Goal: Task Accomplishment & Management: Complete application form

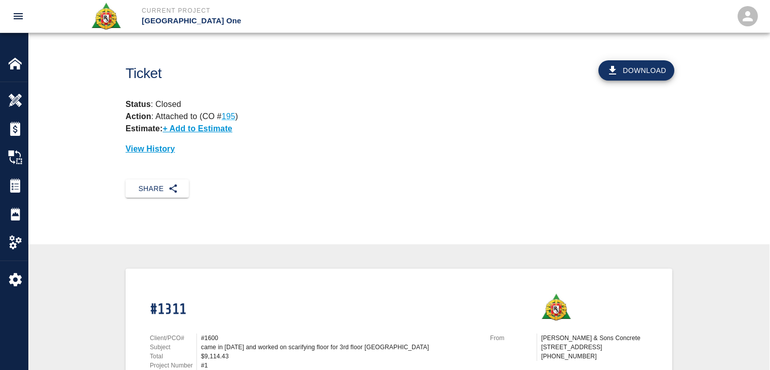
scroll to position [251, 0]
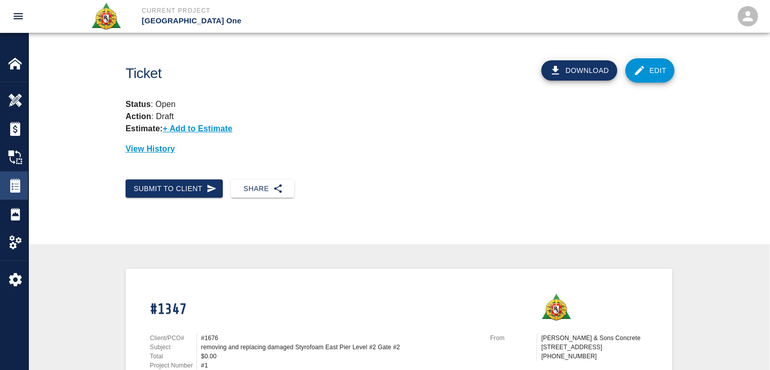
click at [21, 179] on img at bounding box center [15, 185] width 14 height 14
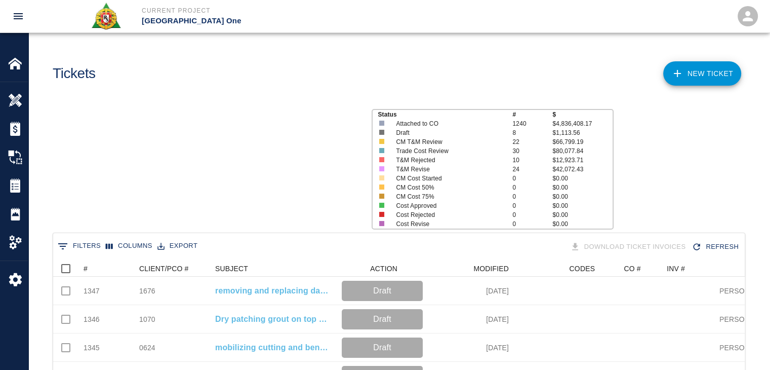
scroll to position [583, 684]
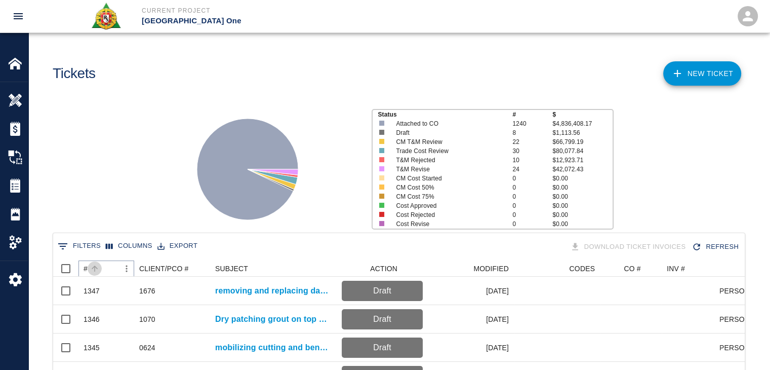
click at [97, 266] on icon "Sort" at bounding box center [94, 268] width 9 height 9
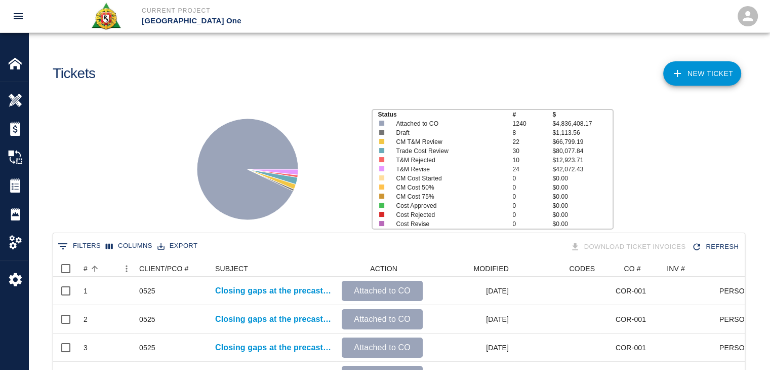
click at [72, 247] on button "0 Filters" at bounding box center [79, 246] width 48 height 16
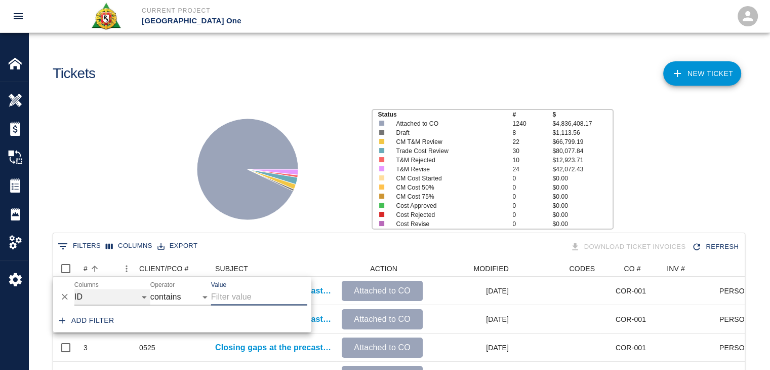
click at [111, 294] on select "ID # CLIENT/PCO # SUBJECT DESCRIPTION ACTION WORK MODIFIED CREATED CODES CO # I…" at bounding box center [112, 297] width 76 height 16
click at [74, 289] on select "ID # CLIENT/PCO # SUBJECT DESCRIPTION ACTION WORK MODIFIED CREATED CODES CO # I…" at bounding box center [112, 297] width 76 height 16
select select "description"
click at [222, 301] on input "Value" at bounding box center [259, 297] width 96 height 16
type input "scarify"
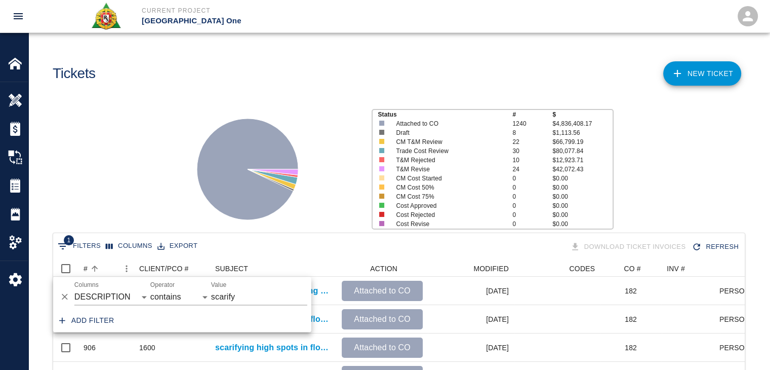
click at [145, 208] on div "Status # $ Attached to CO 1240 $4,836,408.17 Draft 8 $1,113.56 CM T&M Review 22…" at bounding box center [394, 165] width 749 height 135
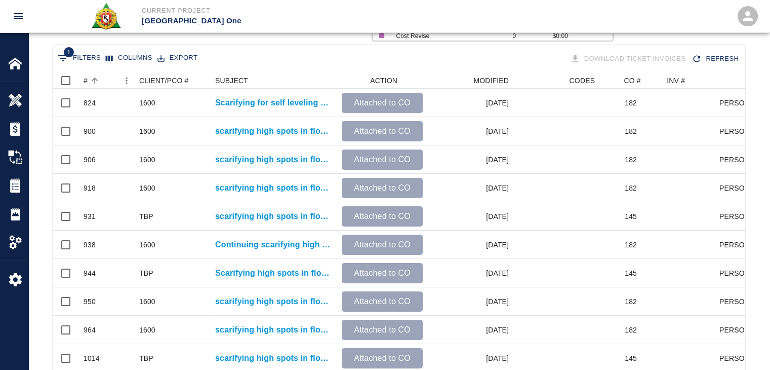
scroll to position [0, 0]
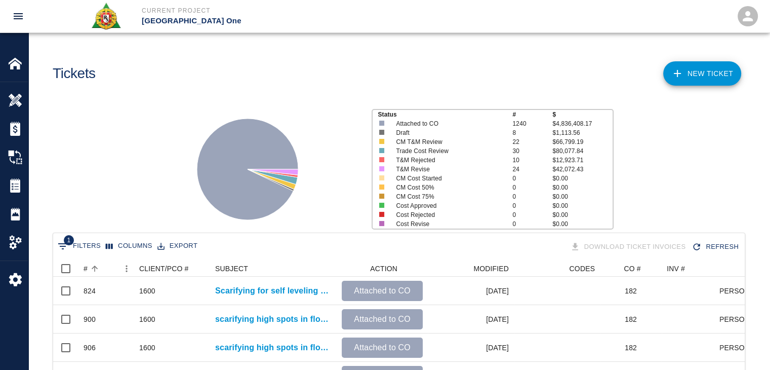
click at [87, 243] on button "1 Filters" at bounding box center [79, 246] width 48 height 16
select select "description"
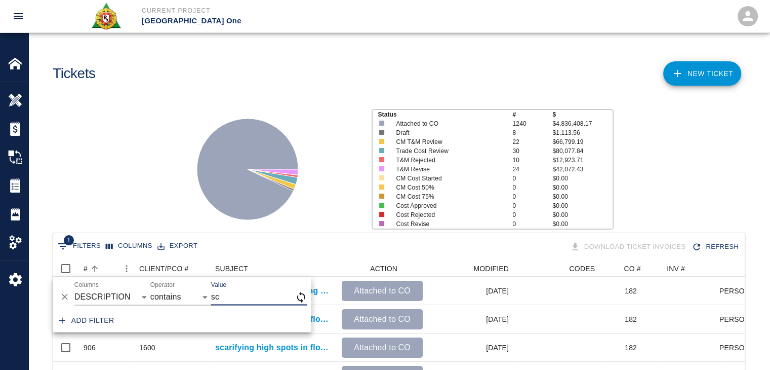
type input "s"
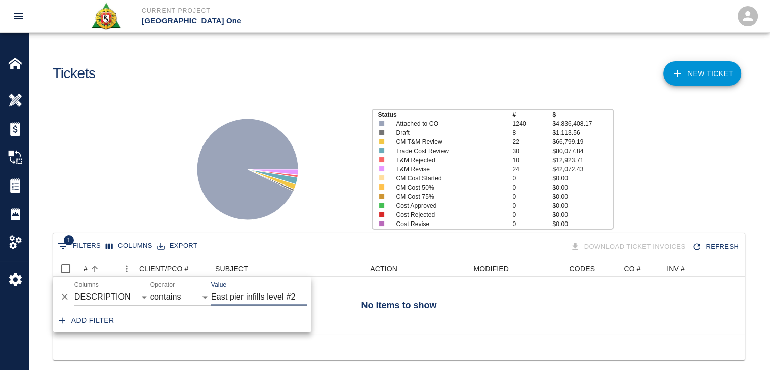
click at [266, 298] on input "East pier infills level #2" at bounding box center [259, 297] width 96 height 16
click at [296, 299] on input "East pier infill level #2" at bounding box center [259, 297] width 96 height 16
type input "East pier infill"
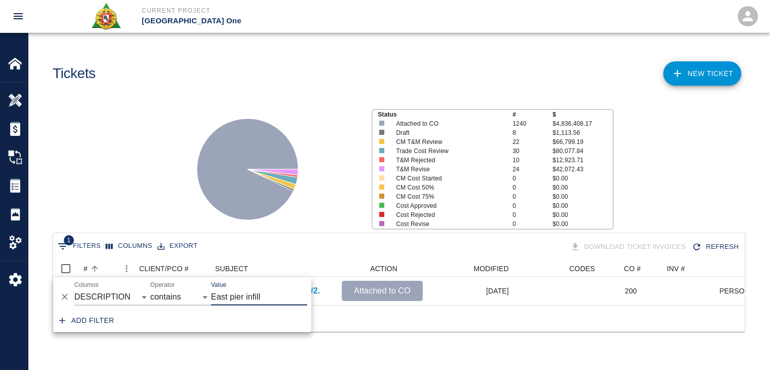
scroll to position [8, 8]
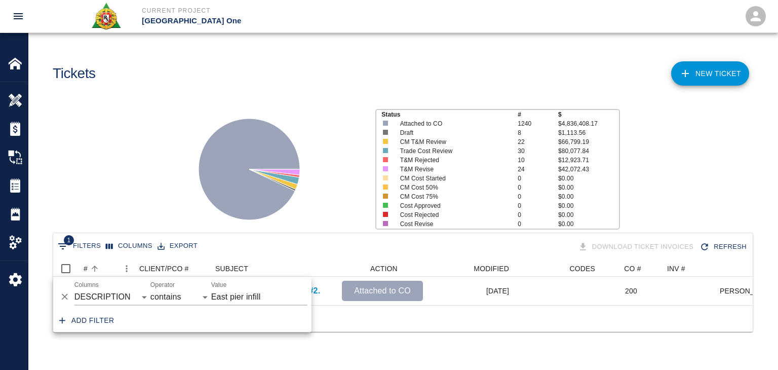
click at [162, 219] on div "Status # $ Attached to CO 1240 $4,836,408.17 Draft 8 $1,113.56 CM T&M Review 22…" at bounding box center [398, 165] width 757 height 135
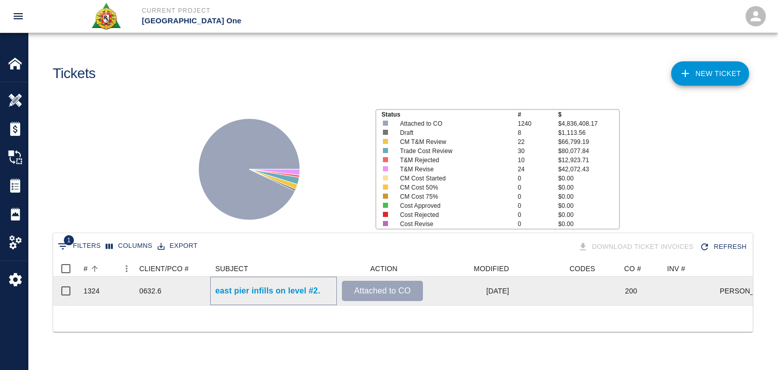
click at [229, 291] on p "east pier infills on level #2." at bounding box center [267, 290] width 105 height 12
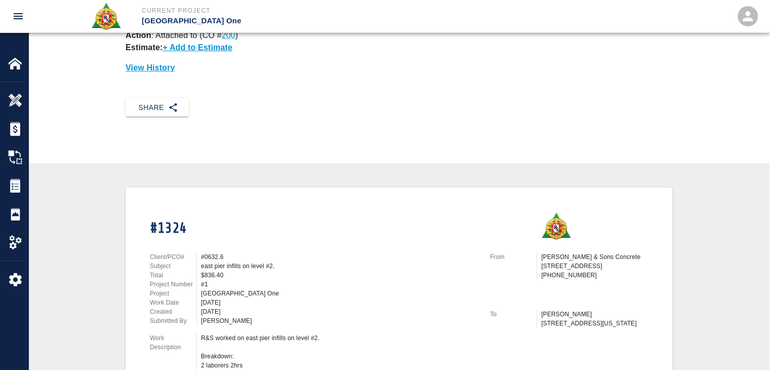
scroll to position [79, 0]
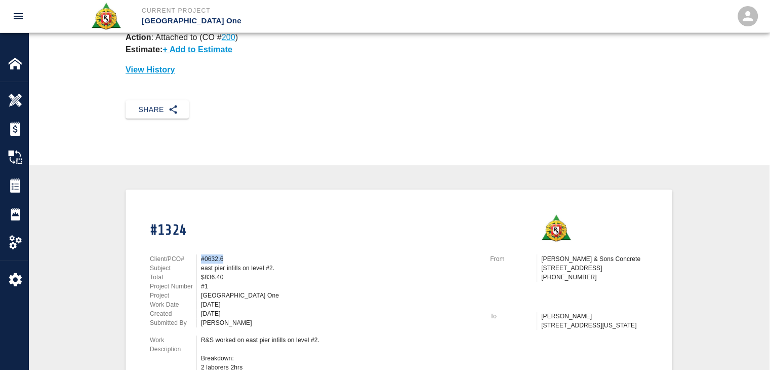
drag, startPoint x: 231, startPoint y: 260, endPoint x: 201, endPoint y: 257, distance: 30.5
click at [201, 257] on div "#0632.6" at bounding box center [339, 258] width 277 height 9
copy div "#0632.6"
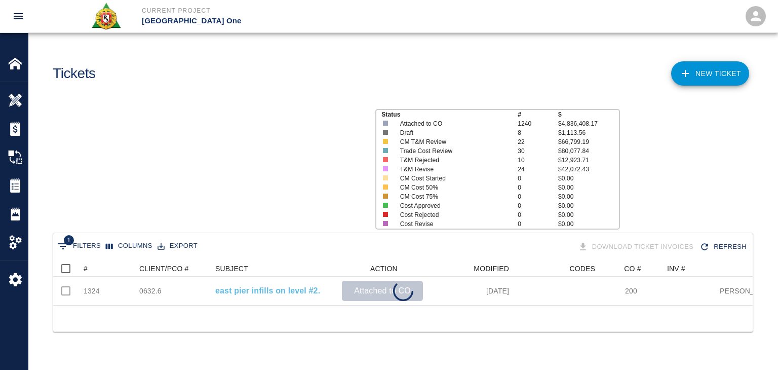
scroll to position [45, 691]
click at [86, 246] on button "1 Filters" at bounding box center [79, 246] width 48 height 16
select select "description"
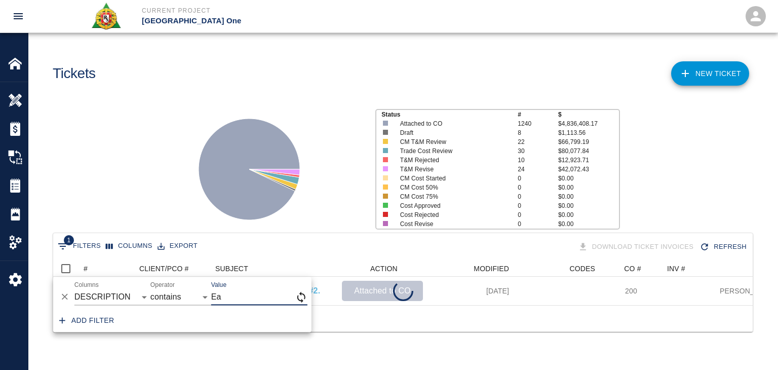
type input "E"
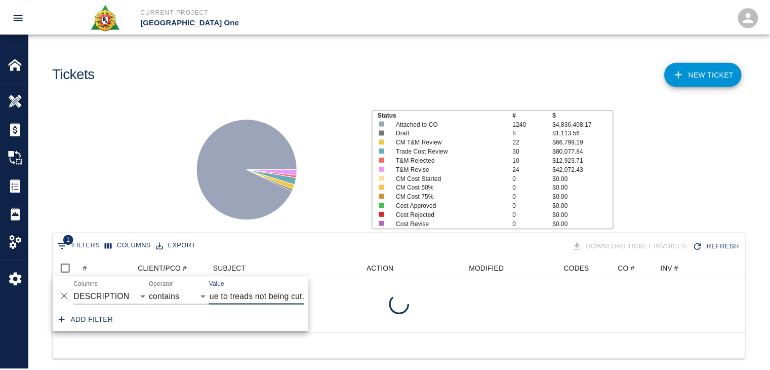
scroll to position [0, 170]
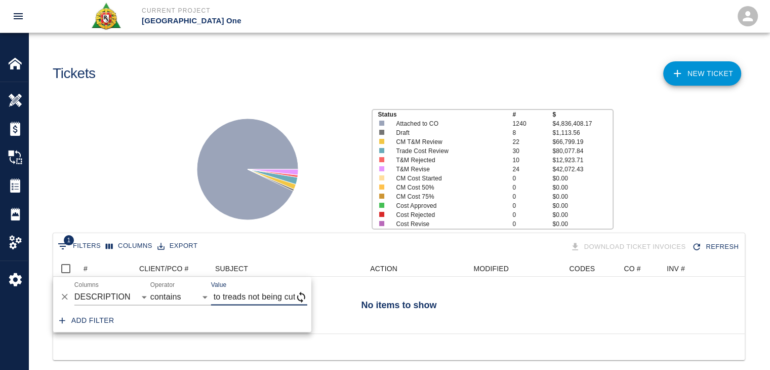
type input "Staircase #12 level #1 to #0. Stairs canceled due to treads not being cut"
drag, startPoint x: 220, startPoint y: 299, endPoint x: 315, endPoint y: 290, distance: 96.1
click at [315, 290] on body "Current Project JFK Terminal One Home JFK Terminal One Overview Estimates Chang…" at bounding box center [385, 185] width 770 height 370
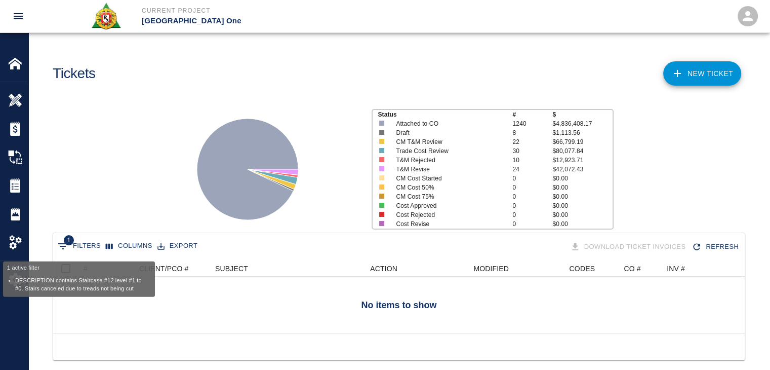
click at [78, 252] on button "1 Filters" at bounding box center [79, 246] width 48 height 16
select select "description"
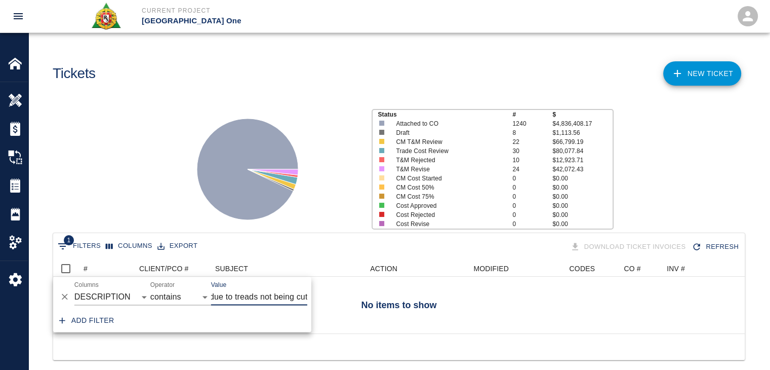
drag, startPoint x: 215, startPoint y: 300, endPoint x: 321, endPoint y: 309, distance: 107.2
click at [321, 309] on body "Current Project JFK Terminal One Home JFK Terminal One Overview Estimates Chang…" at bounding box center [385, 185] width 770 height 370
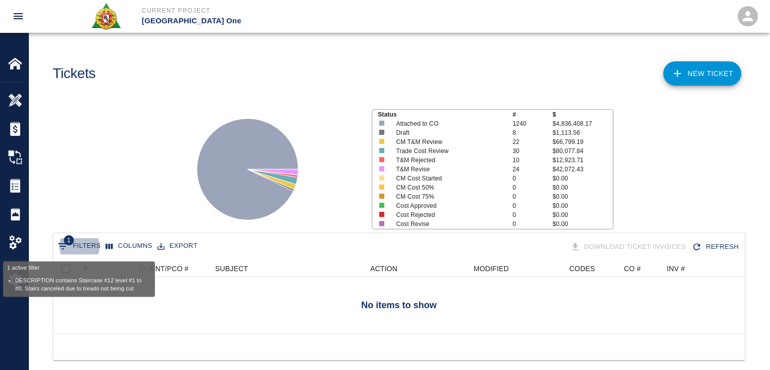
click at [75, 246] on button "1 Filters" at bounding box center [79, 246] width 48 height 16
select select "description"
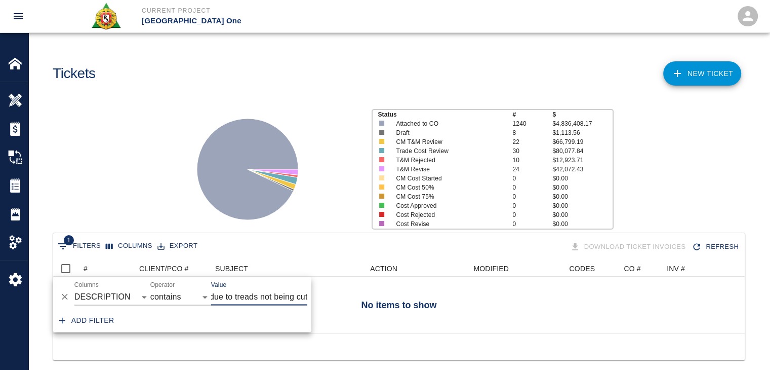
drag, startPoint x: 215, startPoint y: 298, endPoint x: 295, endPoint y: 301, distance: 80.0
click at [295, 301] on input "Staircase #12 level #1 to #0. Stairs canceled due to treads not being cut" at bounding box center [259, 297] width 96 height 16
type input "Staircase #12 level #1 to #0. S cut"
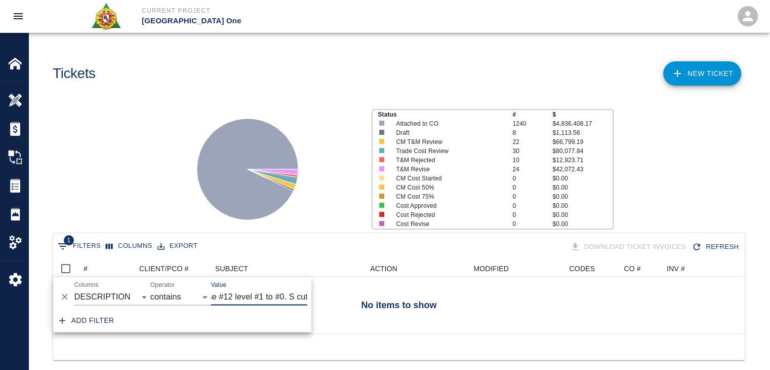
drag, startPoint x: 290, startPoint y: 300, endPoint x: 336, endPoint y: 302, distance: 46.6
click at [336, 302] on body "Current Project JFK Terminal One Home JFK Terminal One Overview Estimates Chang…" at bounding box center [385, 185] width 770 height 370
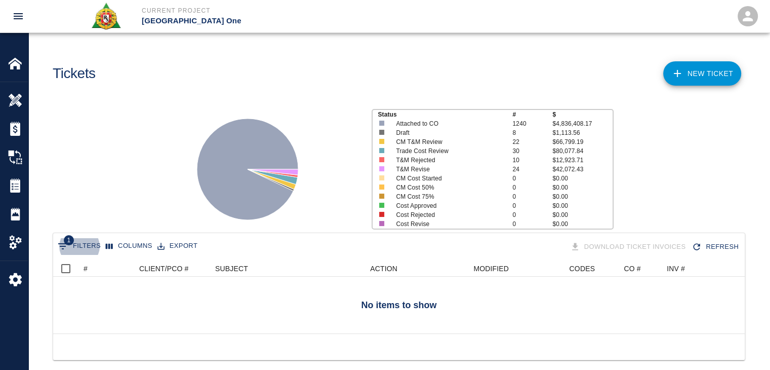
click at [55, 238] on button "1 Filters" at bounding box center [79, 246] width 48 height 16
select select "description"
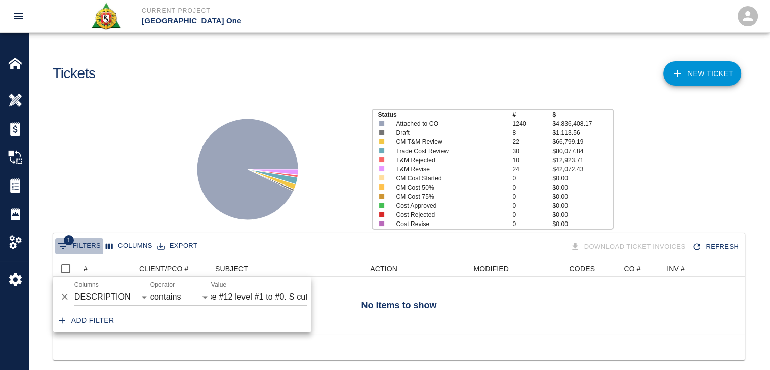
click at [80, 253] on button "1 Filters" at bounding box center [79, 246] width 48 height 16
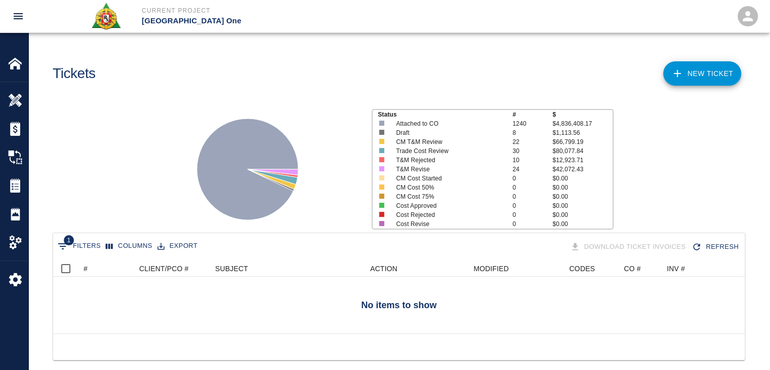
click at [75, 252] on button "1 Filters" at bounding box center [79, 246] width 48 height 16
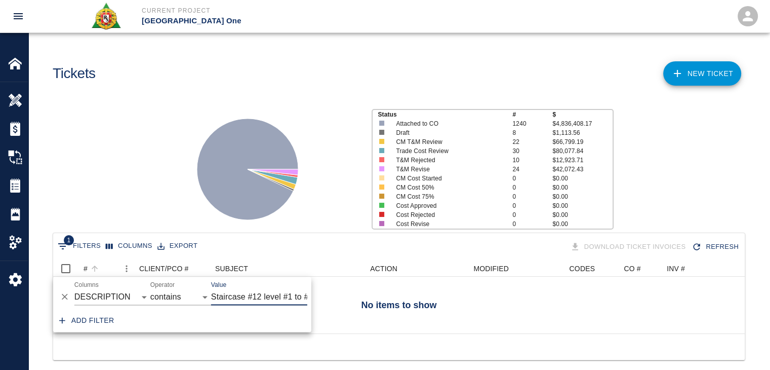
scroll to position [0, 29]
click at [93, 283] on label "Columns" at bounding box center [86, 284] width 24 height 9
click at [93, 289] on select "ID # CLIENT/PCO # SUBJECT DESCRIPTION ACTION WORK MODIFIED CREATED CODES CO # I…" at bounding box center [112, 297] width 76 height 16
click at [101, 293] on select "ID # CLIENT/PCO # SUBJECT DESCRIPTION ACTION WORK MODIFIED CREATED CODES CO # I…" at bounding box center [112, 297] width 76 height 16
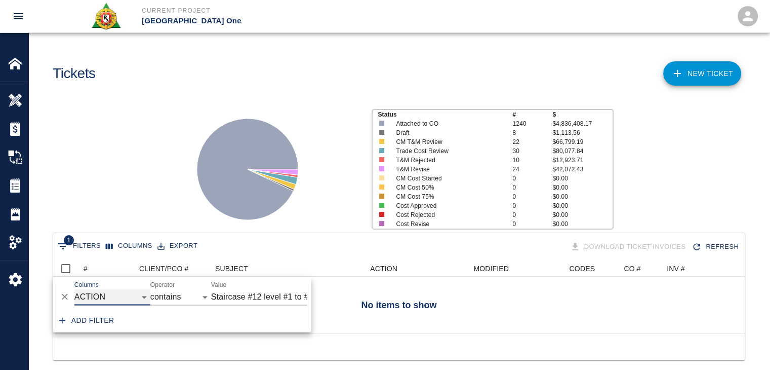
click at [74, 289] on select "ID # CLIENT/PCO # SUBJECT DESCRIPTION ACTION WORK MODIFIED CREATED CODES CO # I…" at bounding box center [112, 297] width 76 height 16
select select "action_id"
click at [222, 301] on input "Staircase #12 level #1 to #0. S cut" at bounding box center [259, 297] width 96 height 16
drag, startPoint x: 265, startPoint y: 297, endPoint x: 186, endPoint y: 294, distance: 79.0
click at [186, 294] on div "And Or Columns ID # CLIENT/PCO # SUBJECT DESCRIPTION ACTION WORK MODIFIED CREAT…" at bounding box center [182, 292] width 258 height 32
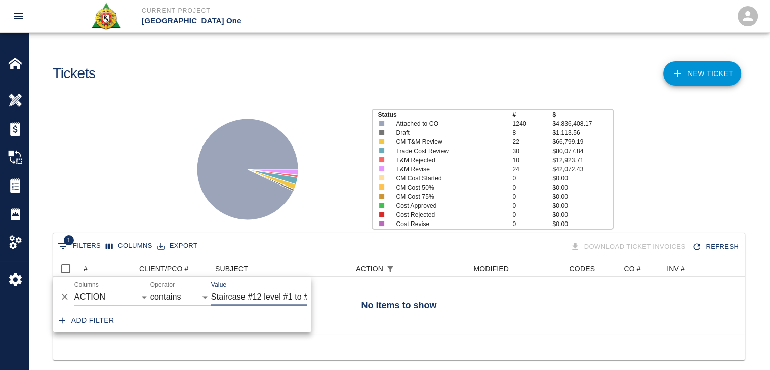
type input "evel #1 to #0. S cut"
drag, startPoint x: 286, startPoint y: 302, endPoint x: 197, endPoint y: 297, distance: 88.7
click at [197, 297] on div "And Or Columns ID # CLIENT/PCO # SUBJECT DESCRIPTION ACTION WORK MODIFIED CREAT…" at bounding box center [182, 292] width 258 height 32
type input "revise"
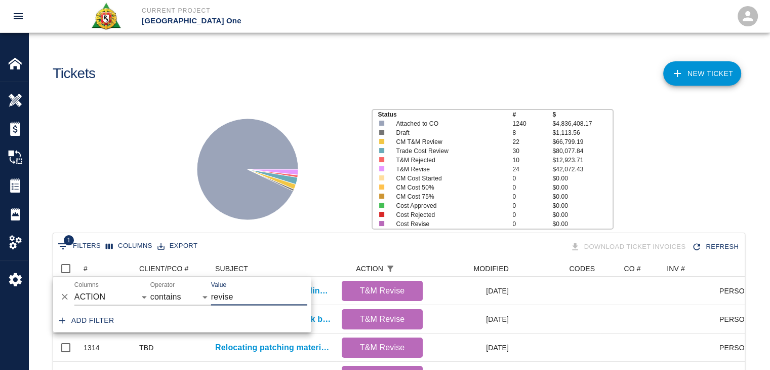
scroll to position [583, 684]
click at [138, 222] on div "Status # $ Attached to CO 1240 $4,836,408.17 Draft 8 $1,113.56 CM T&M Review 22…" at bounding box center [394, 165] width 749 height 135
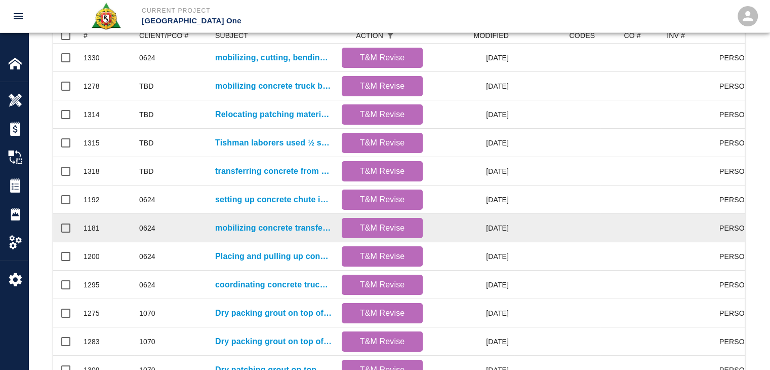
scroll to position [0, 0]
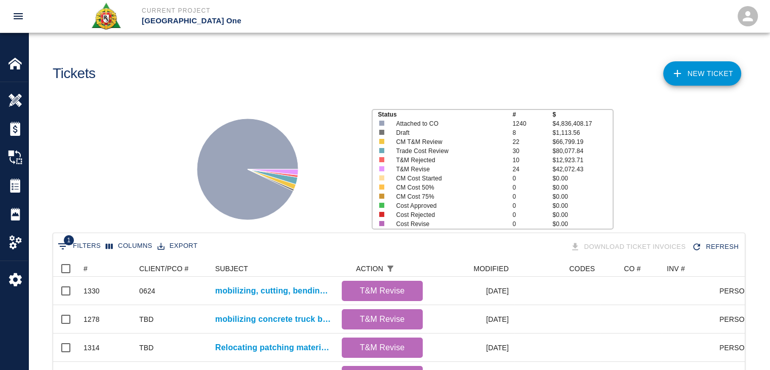
click at [63, 250] on icon "Show filters" at bounding box center [63, 246] width 12 height 12
select select "action_id"
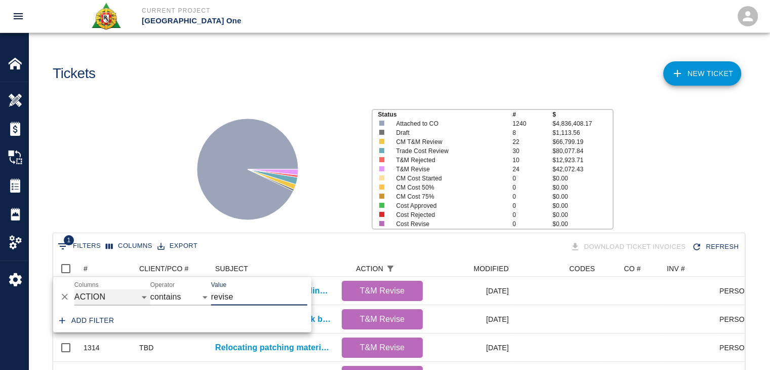
drag, startPoint x: 108, startPoint y: 298, endPoint x: 123, endPoint y: 299, distance: 14.2
click at [108, 298] on select "ID # CLIENT/PCO # SUBJECT DESCRIPTION ACTION WORK MODIFIED CREATED CODES CO # I…" at bounding box center [112, 297] width 76 height 16
click at [66, 293] on icon "Delete" at bounding box center [65, 297] width 10 height 10
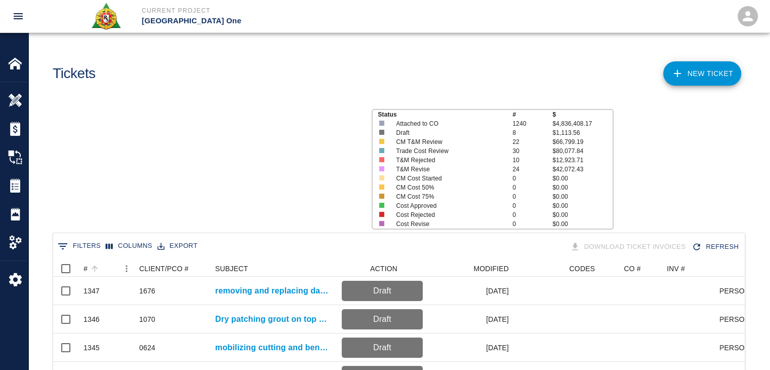
scroll to position [583, 684]
click at [97, 264] on icon "Sort" at bounding box center [94, 268] width 9 height 9
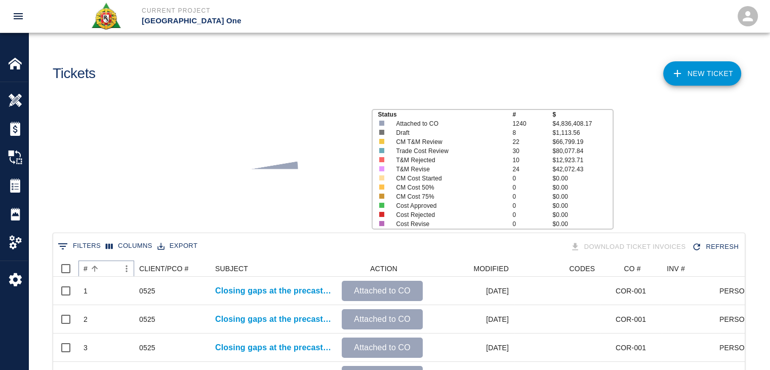
click at [97, 264] on icon "Sort" at bounding box center [94, 268] width 9 height 9
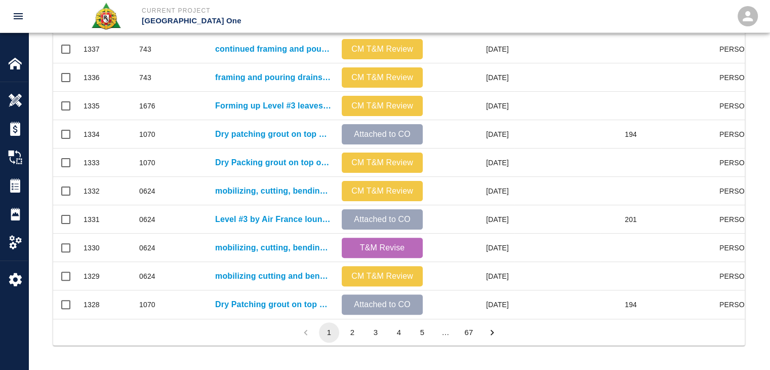
scroll to position [8, 8]
click at [342, 332] on li "2" at bounding box center [352, 332] width 23 height 20
click at [344, 331] on button "2" at bounding box center [352, 332] width 20 height 20
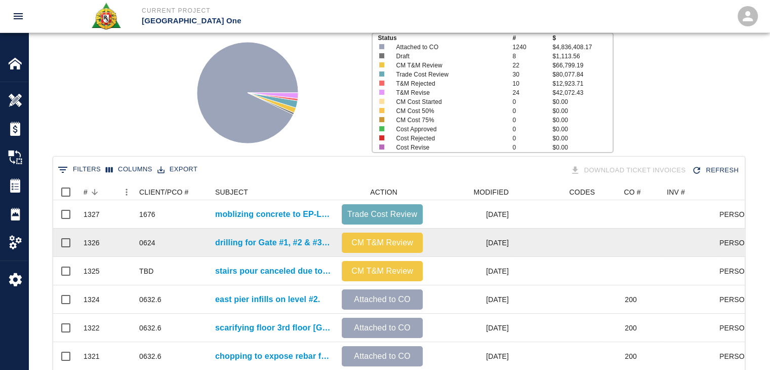
scroll to position [75, 0]
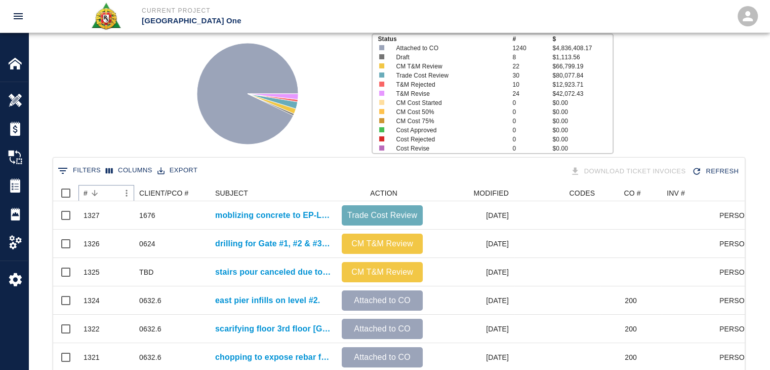
click at [93, 188] on icon "Sort" at bounding box center [94, 192] width 9 height 9
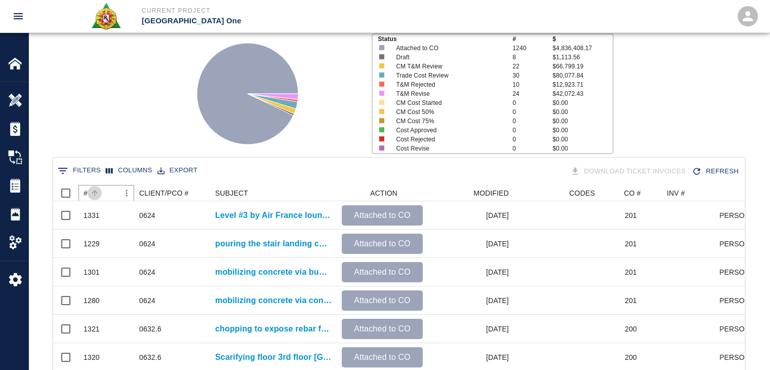
click at [93, 188] on icon "Sort" at bounding box center [94, 192] width 9 height 9
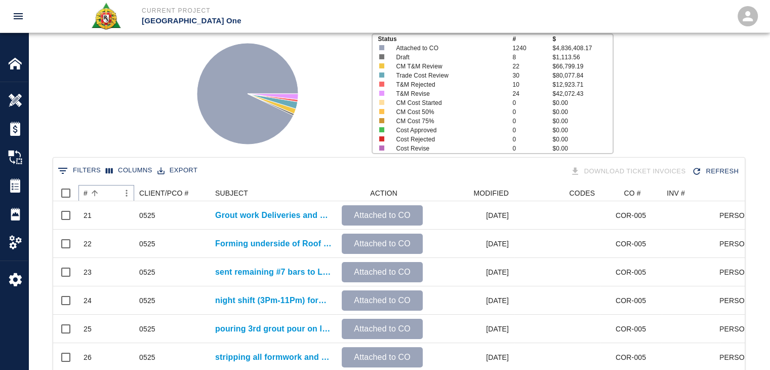
click at [99, 191] on icon "Sort" at bounding box center [94, 192] width 9 height 9
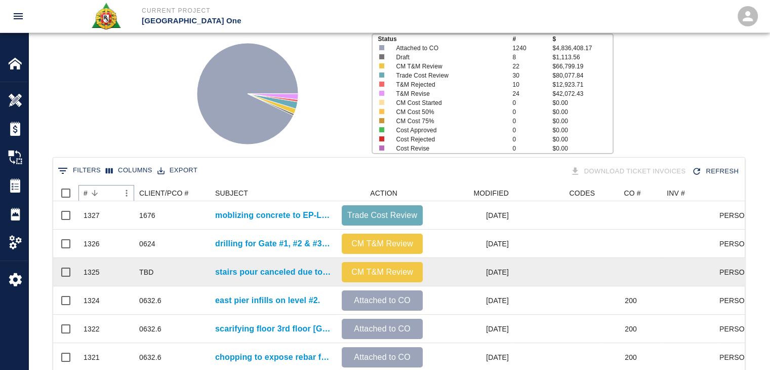
scroll to position [533, 0]
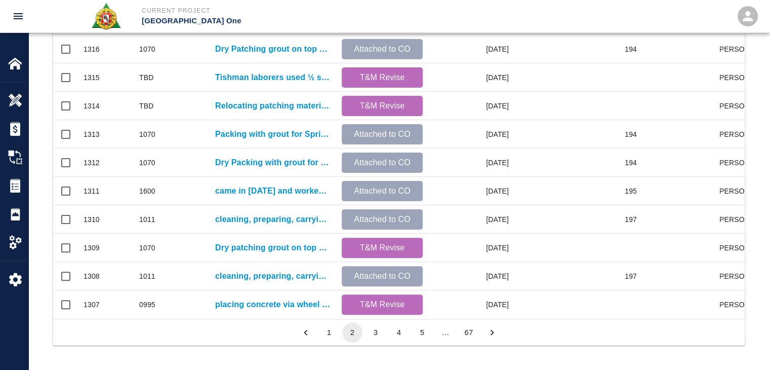
click at [329, 333] on button "1" at bounding box center [329, 332] width 20 height 20
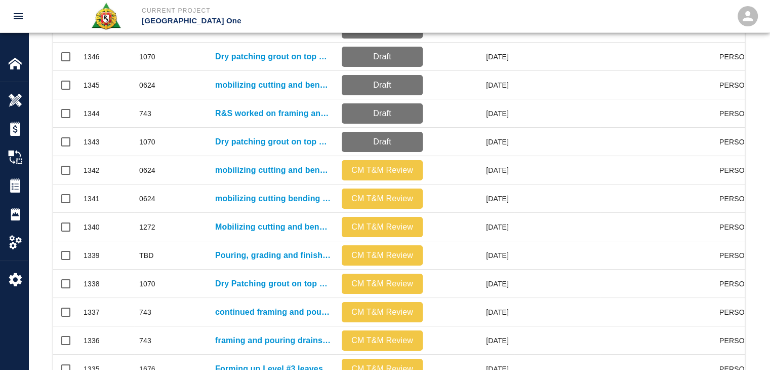
scroll to position [277, 0]
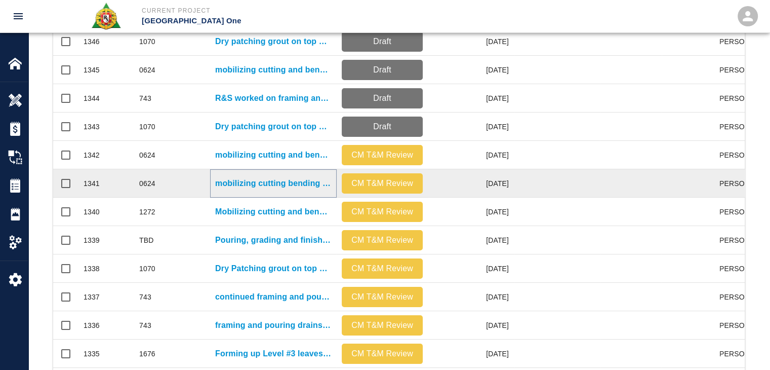
click at [254, 183] on p "mobilizing cutting bending chipping and drilling gate #12 stairway infill level…" at bounding box center [273, 183] width 116 height 12
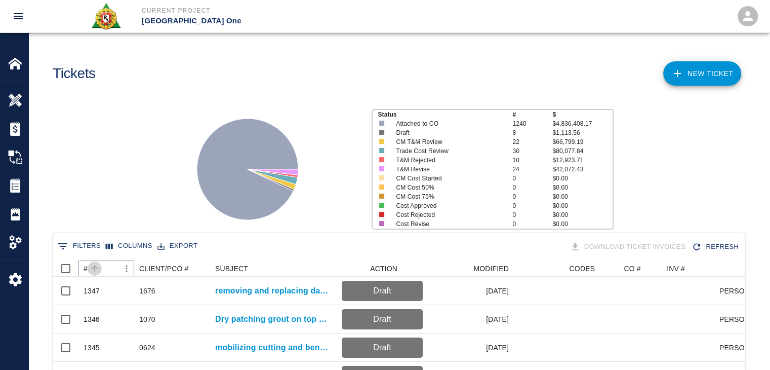
click at [98, 267] on icon "Sort" at bounding box center [94, 268] width 9 height 9
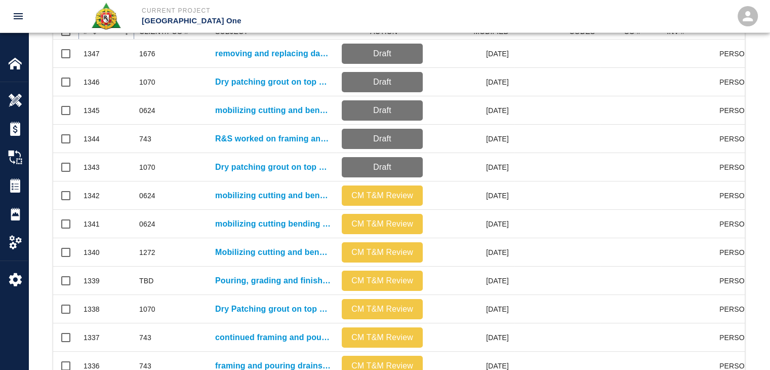
scroll to position [238, 0]
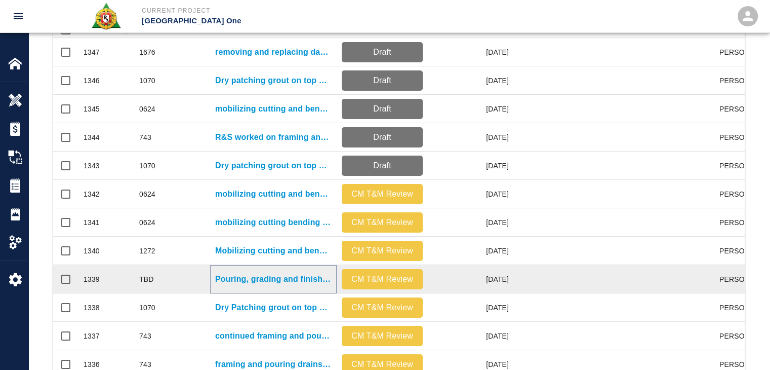
click at [267, 280] on p "Pouring, grading and finishing concrete for EP L2&3 topping slab glass infills-…" at bounding box center [273, 279] width 116 height 12
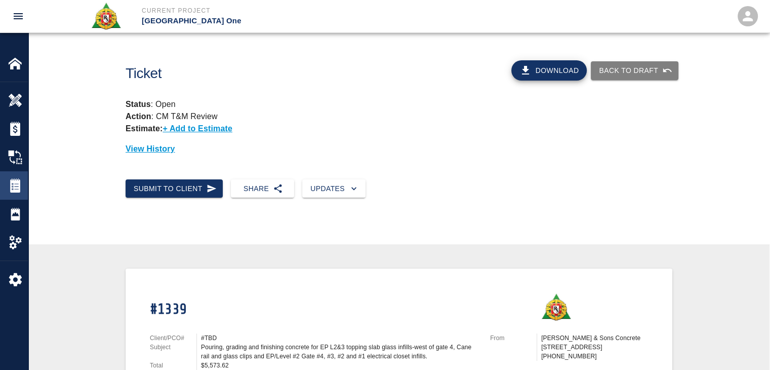
click at [13, 179] on img at bounding box center [15, 185] width 14 height 14
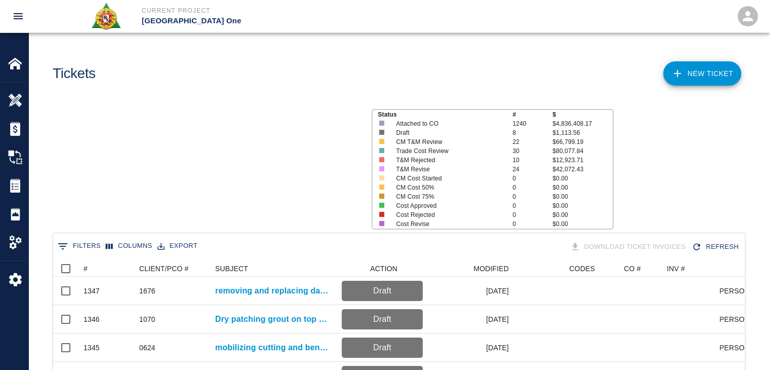
scroll to position [583, 684]
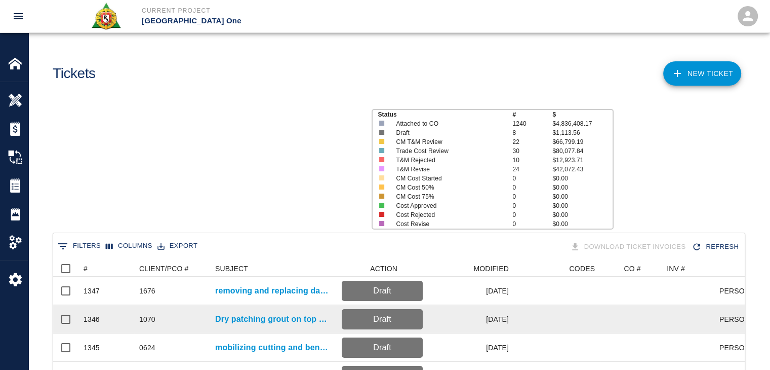
scroll to position [583, 684]
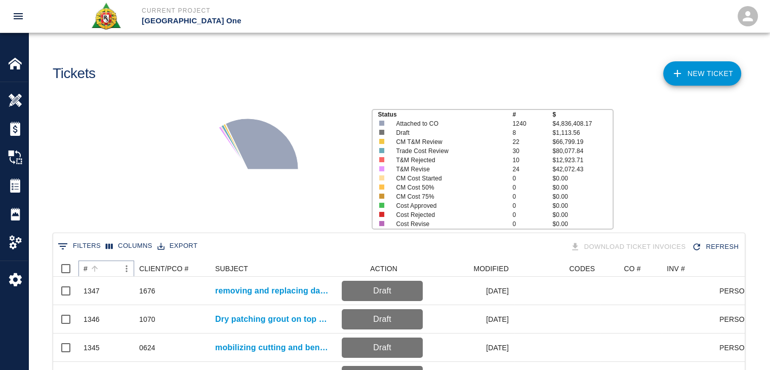
click at [95, 263] on button "Sort" at bounding box center [95, 268] width 14 height 14
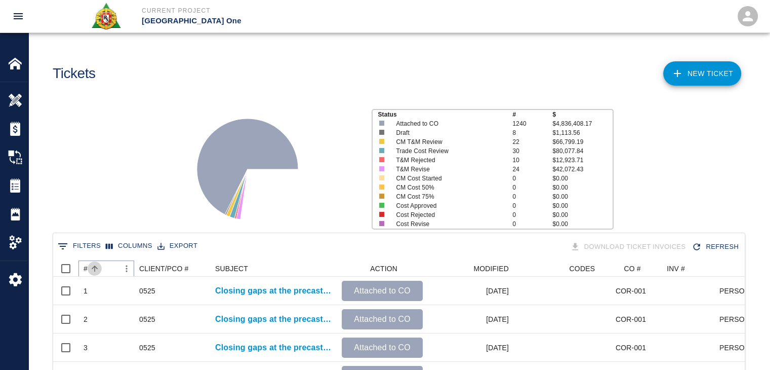
click at [95, 263] on button "Sort" at bounding box center [95, 268] width 14 height 14
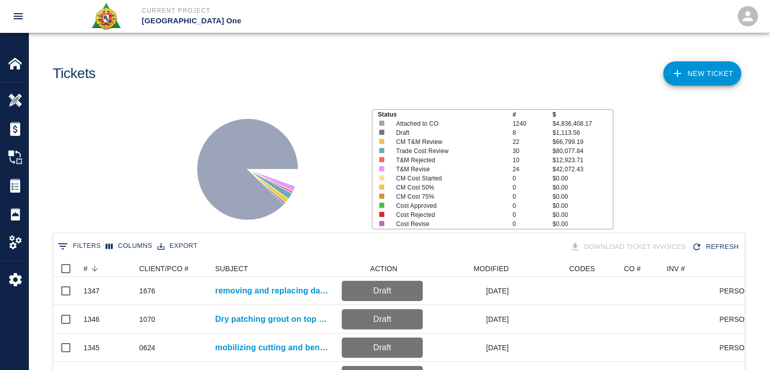
click at [119, 177] on div "Status # $ Attached to CO 1240 $4,836,408.17 Draft 8 $1,113.56 CM T&M Review 22…" at bounding box center [394, 165] width 749 height 135
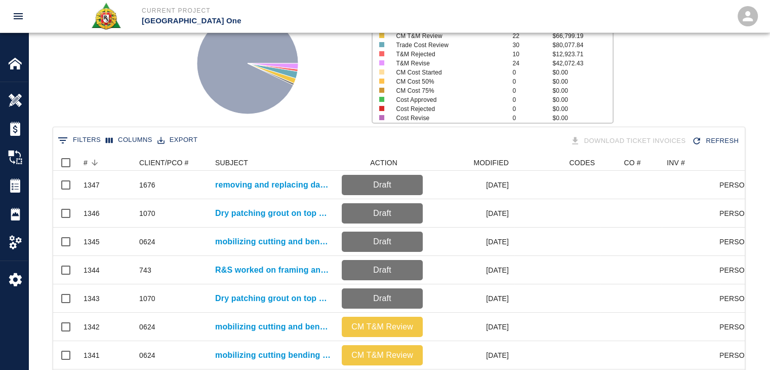
scroll to position [0, 0]
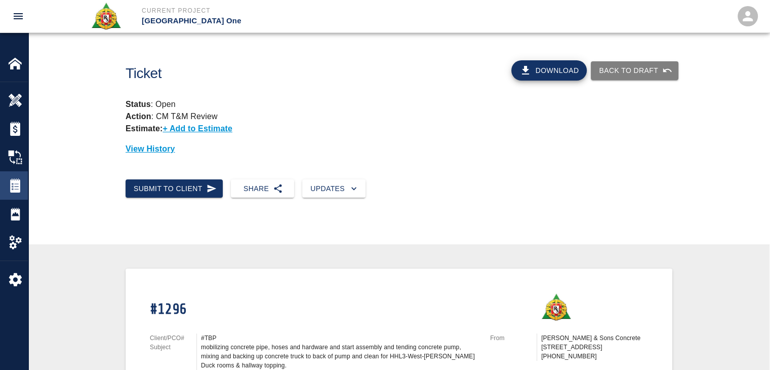
click at [8, 193] on div "Tickets" at bounding box center [14, 185] width 28 height 28
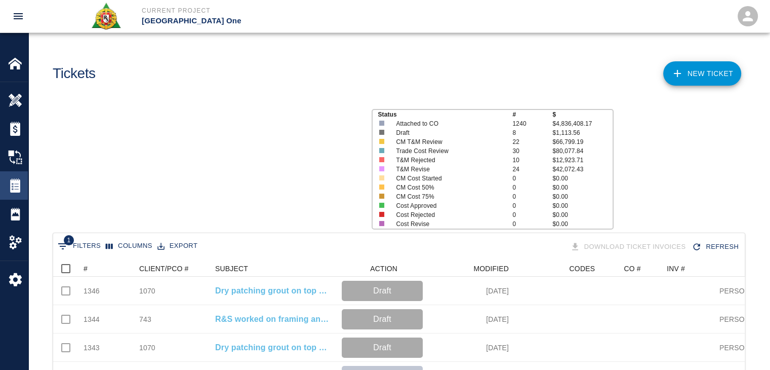
scroll to position [583, 684]
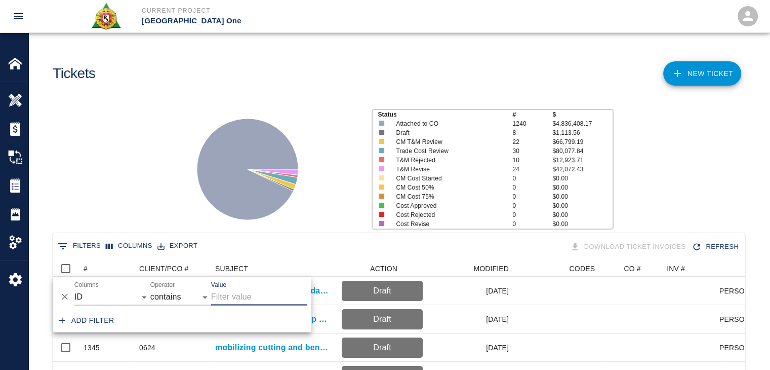
scroll to position [583, 684]
click at [69, 291] on button "Delete" at bounding box center [64, 296] width 15 height 15
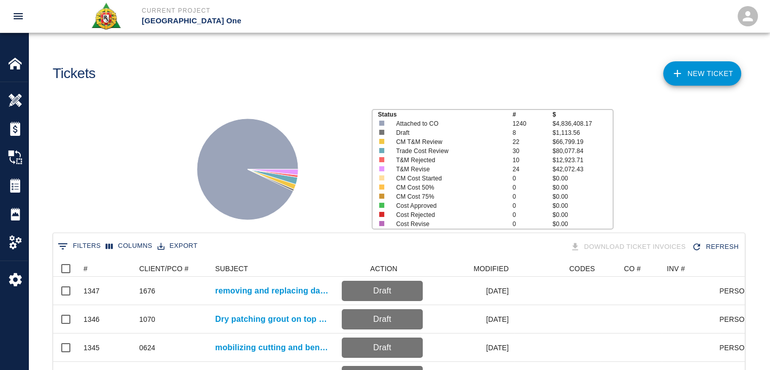
click at [119, 207] on div "Status # $ Attached to CO 1240 $4,836,408.17 Draft 8 $1,113.56 CM T&M Review 22…" at bounding box center [394, 165] width 749 height 135
click at [692, 66] on link "NEW TICKET" at bounding box center [702, 73] width 78 height 24
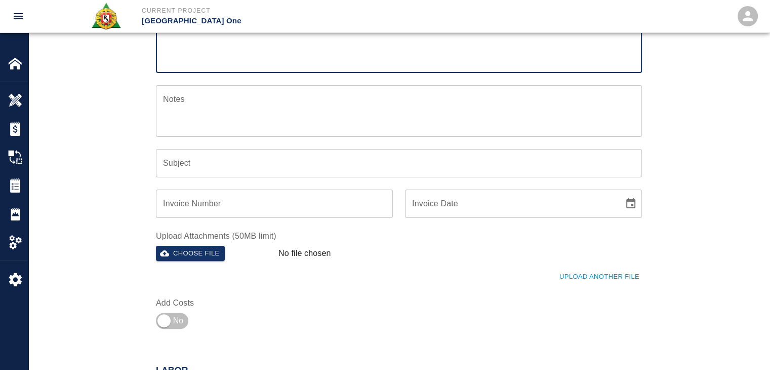
scroll to position [178, 0]
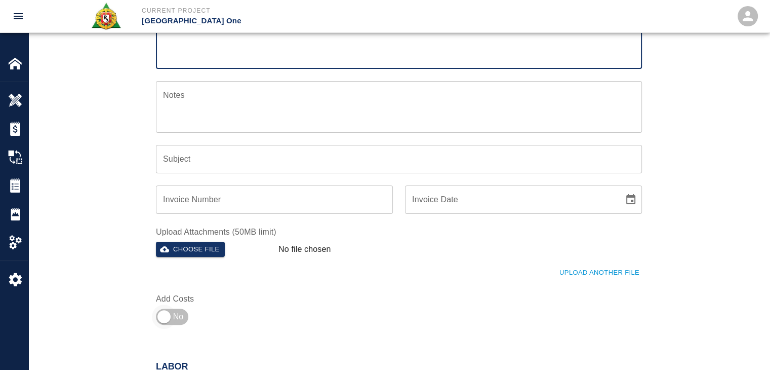
click at [172, 323] on input "checkbox" at bounding box center [164, 316] width 73 height 24
checkbox input "true"
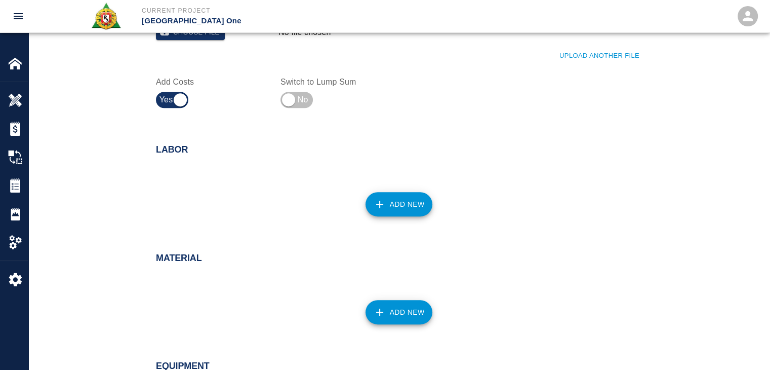
scroll to position [396, 0]
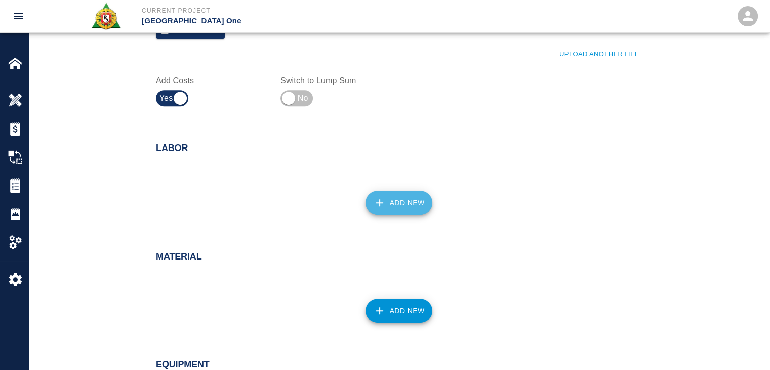
click at [379, 205] on icon "button" at bounding box center [380, 202] width 12 height 12
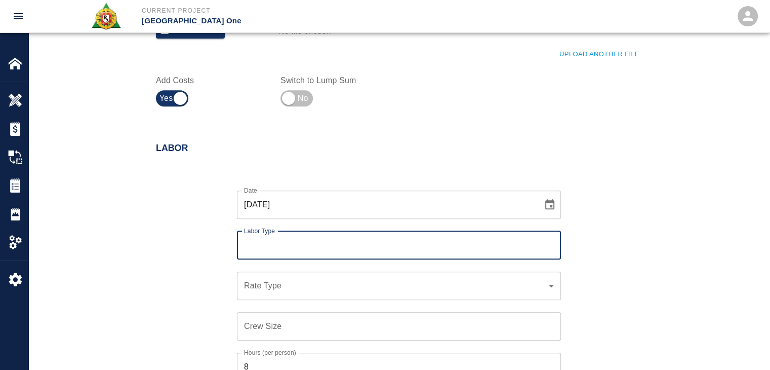
click at [295, 250] on input "Labor Type" at bounding box center [398, 244] width 315 height 19
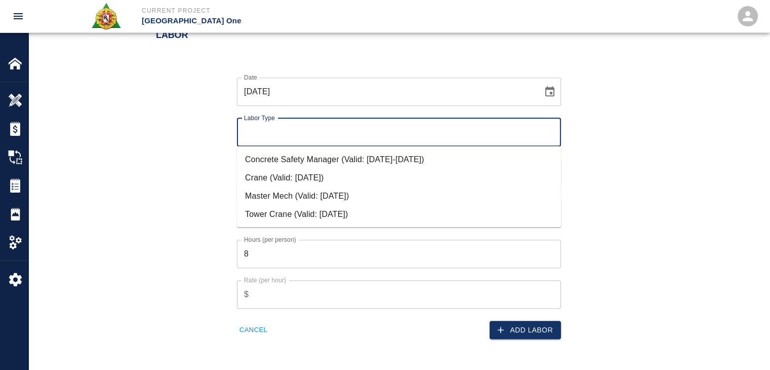
scroll to position [510, 0]
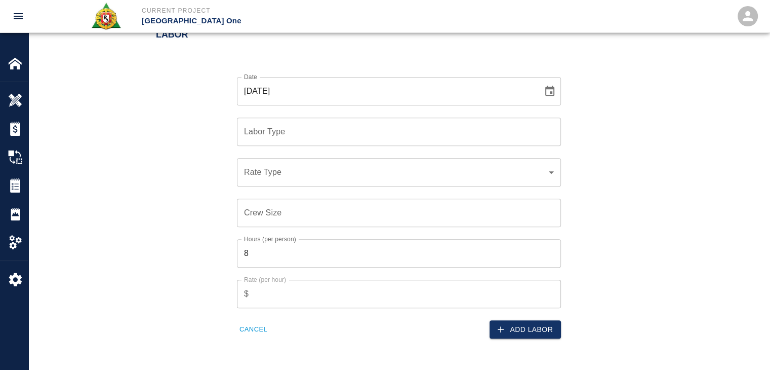
click at [194, 207] on div "Date 09/09/2025 Date Labor Type Labor Type Rate Type ​ Rate Type Crew Size Crew…" at bounding box center [393, 200] width 498 height 278
click at [256, 328] on button "Cancel" at bounding box center [253, 329] width 33 height 16
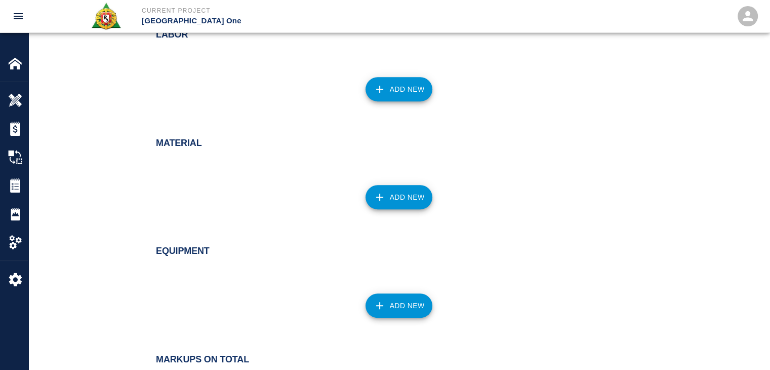
scroll to position [701, 0]
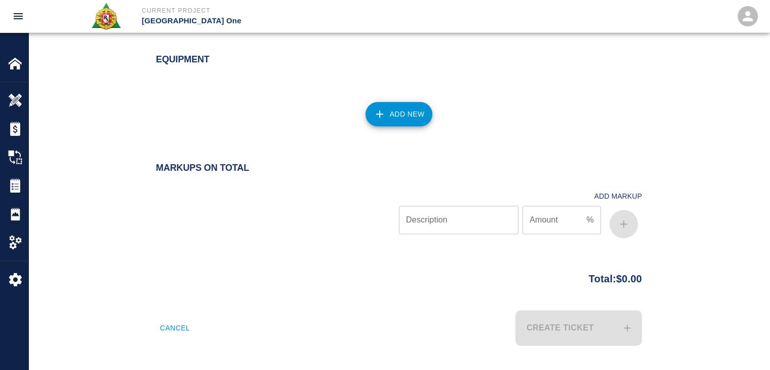
click at [452, 219] on input "Description" at bounding box center [458, 220] width 119 height 28
click at [173, 333] on button "Cancel" at bounding box center [175, 327] width 38 height 35
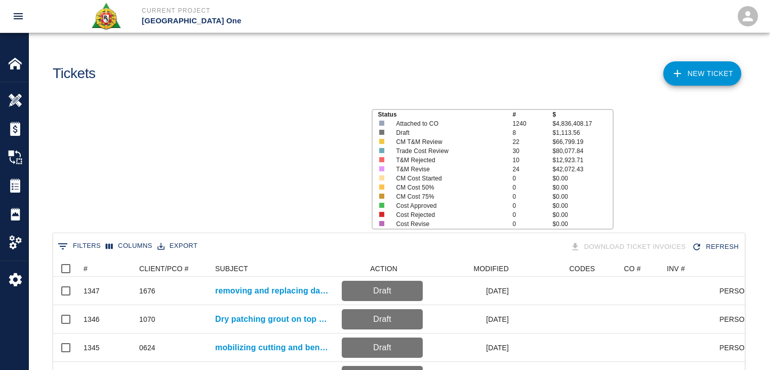
scroll to position [583, 684]
